Goal: Use online tool/utility: Utilize a website feature to perform a specific function

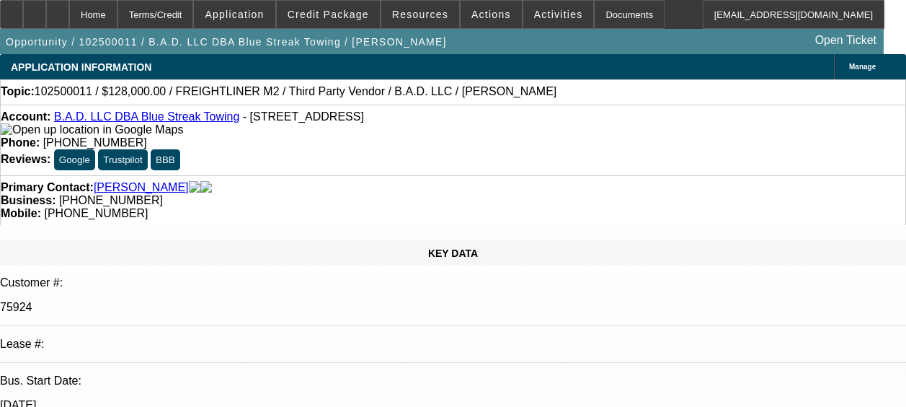
select select "0.2"
select select "2"
select select "0"
select select "6"
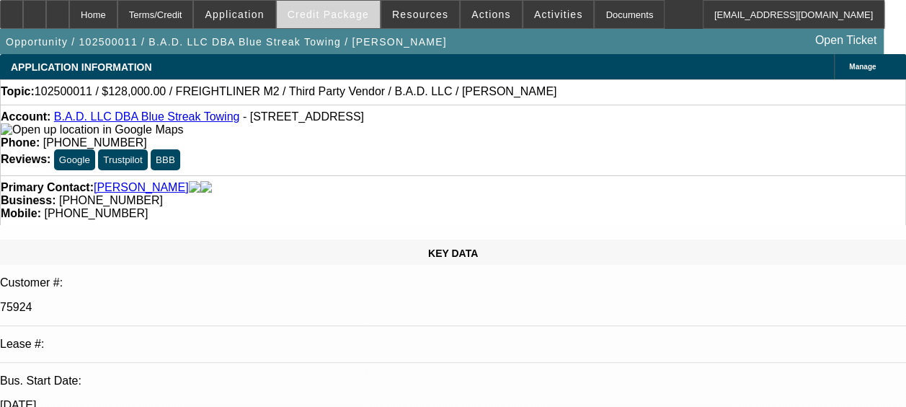
select select "0.2"
select select "2"
select select "0"
select select "1"
select select "2"
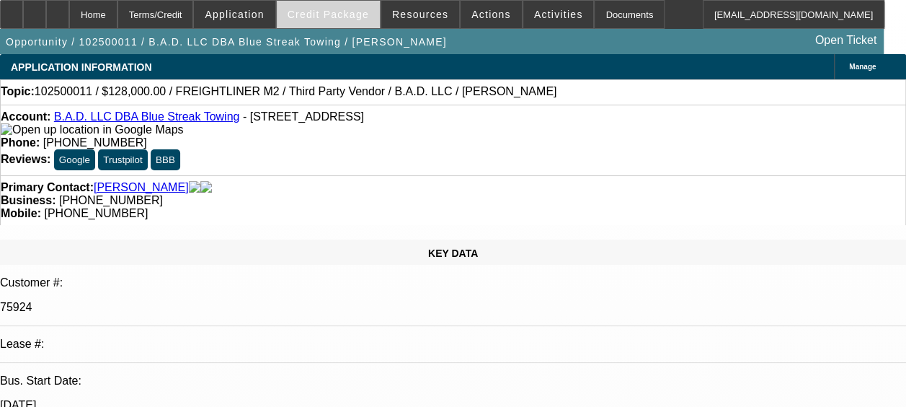
select select "6"
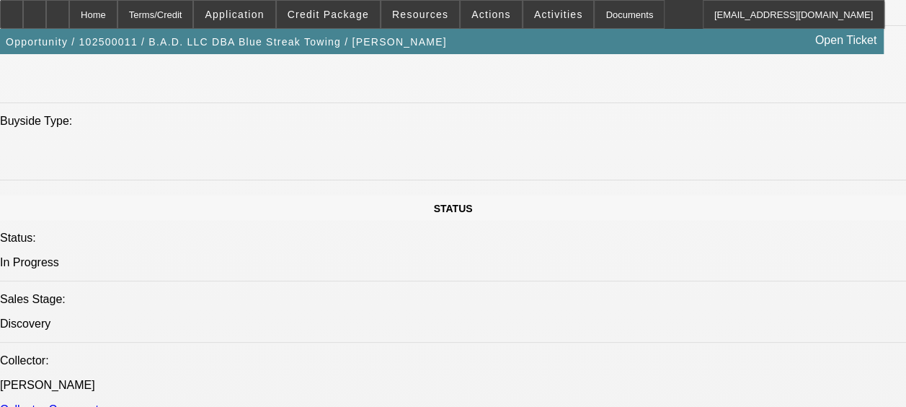
scroll to position [1639, 0]
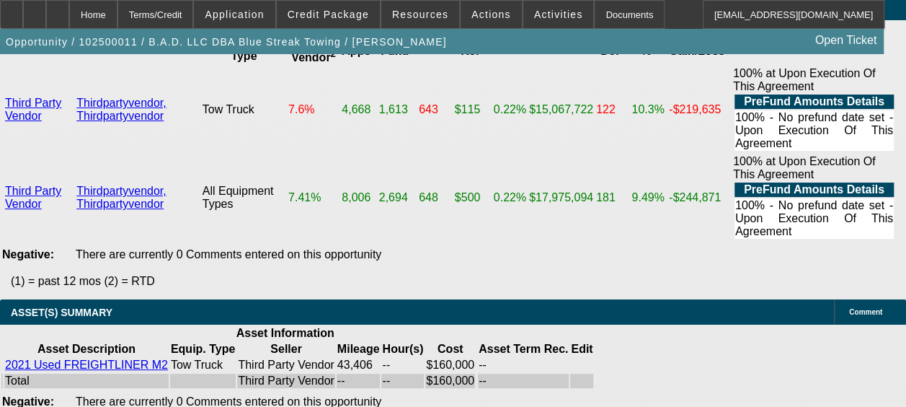
scroll to position [3194, 0]
